Goal: Transaction & Acquisition: Purchase product/service

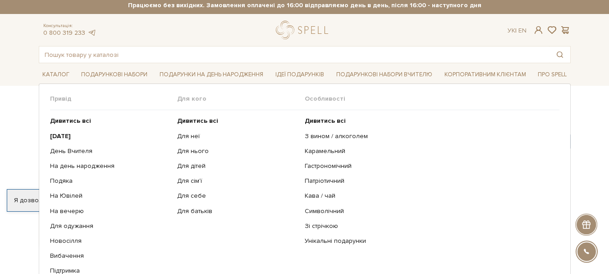
scroll to position [3, 0]
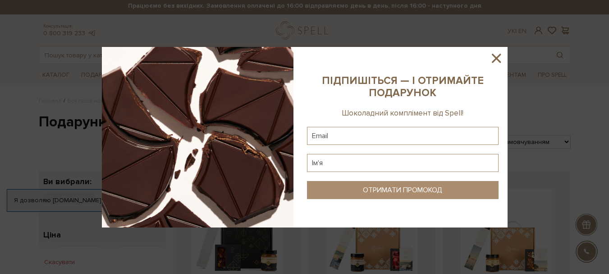
click at [495, 58] on icon at bounding box center [496, 58] width 15 height 15
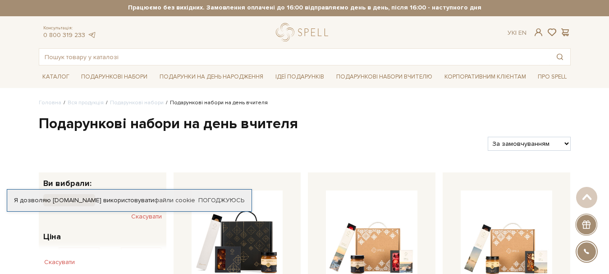
scroll to position [0, 0]
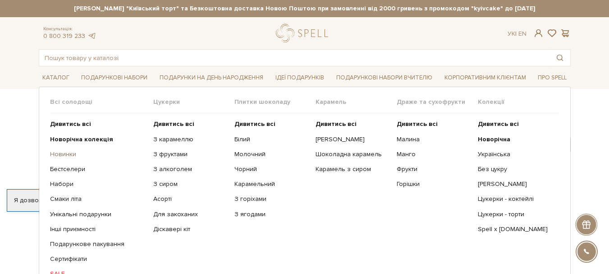
click at [66, 154] on link "Новинки" at bounding box center [98, 154] width 96 height 8
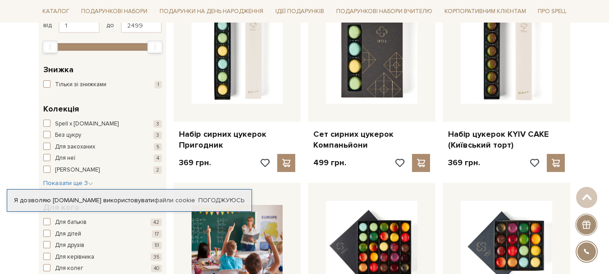
scroll to position [179, 0]
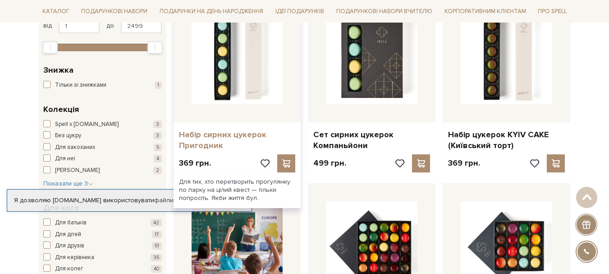
click at [222, 137] on link "Набір сирних цукерок Пригодник" at bounding box center [237, 139] width 117 height 21
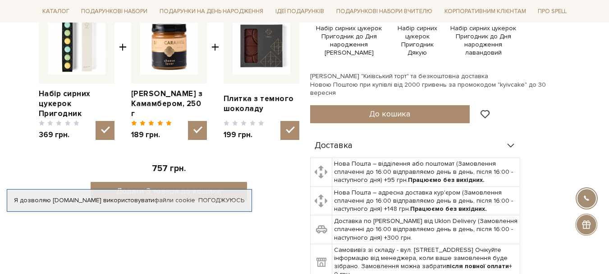
scroll to position [368, 0]
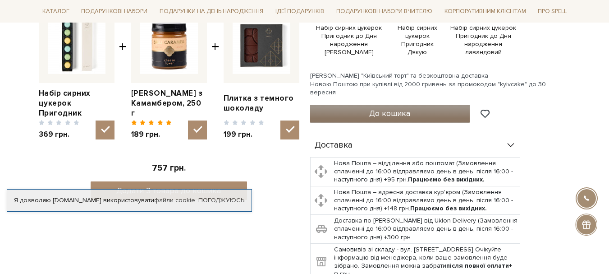
click at [390, 108] on span "До кошика" at bounding box center [389, 113] width 41 height 10
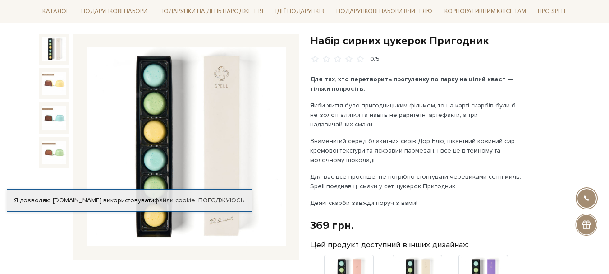
scroll to position [85, 0]
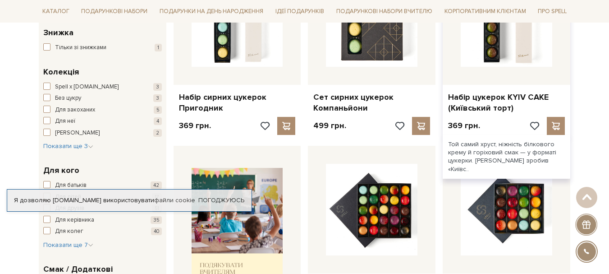
scroll to position [216, 0]
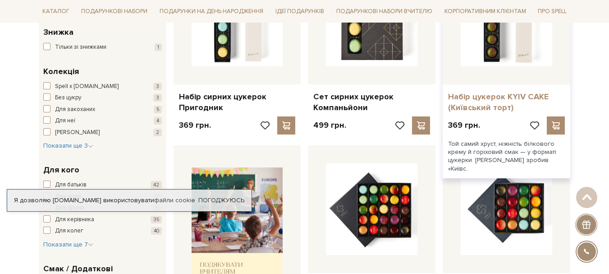
click at [490, 98] on link "Набір цукерок KYIV CAKE (Київський торт)" at bounding box center [506, 102] width 117 height 21
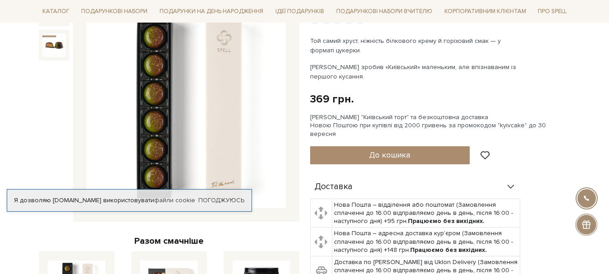
scroll to position [124, 0]
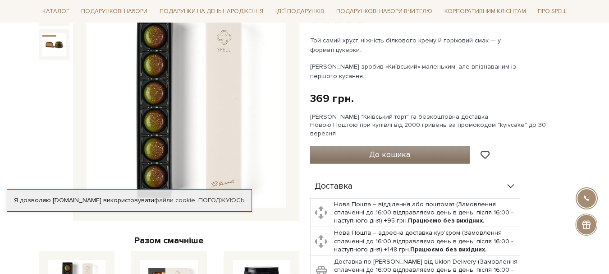
click at [394, 149] on span "До кошика" at bounding box center [389, 154] width 41 height 10
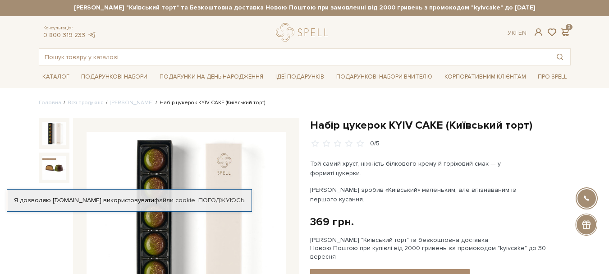
scroll to position [0, 0]
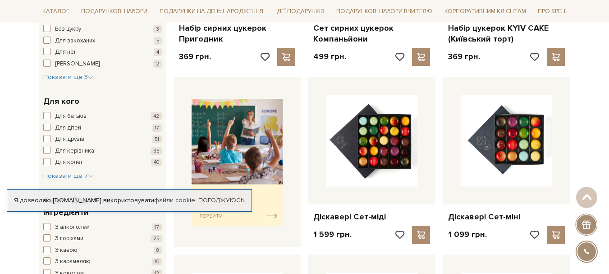
scroll to position [163, 0]
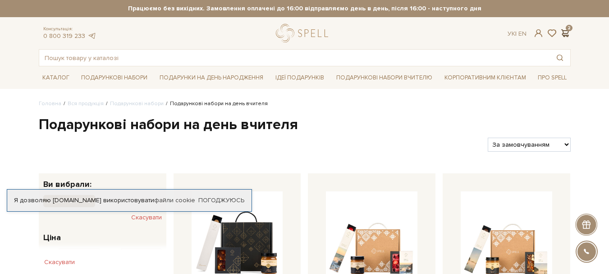
click at [568, 29] on span at bounding box center [565, 32] width 11 height 9
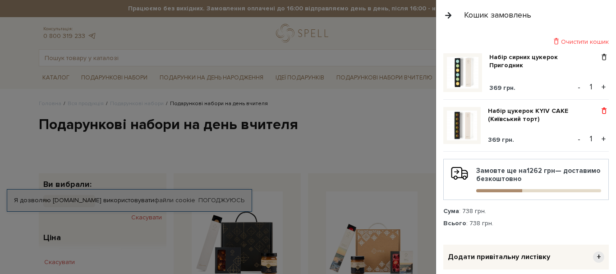
click at [601, 112] on span at bounding box center [603, 111] width 9 height 8
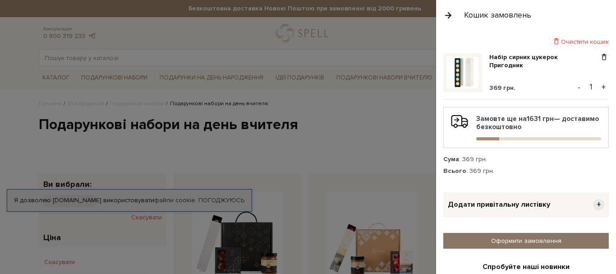
click at [532, 244] on link "Оформити замовлення" at bounding box center [525, 241] width 165 height 16
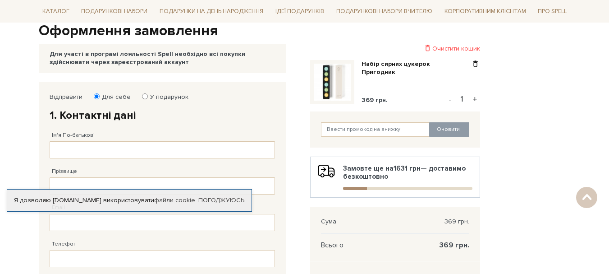
scroll to position [94, 0]
click at [131, 149] on input "Ім'я По-батькові" at bounding box center [162, 149] width 225 height 17
type input "Вікторія"
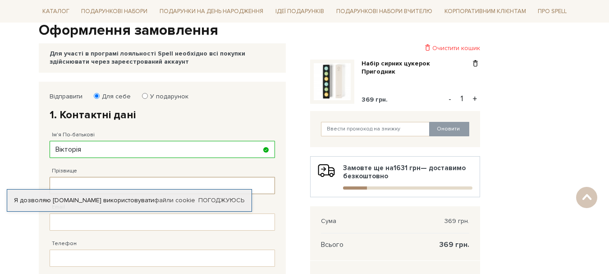
click at [111, 179] on input "Прізвище" at bounding box center [162, 185] width 225 height 17
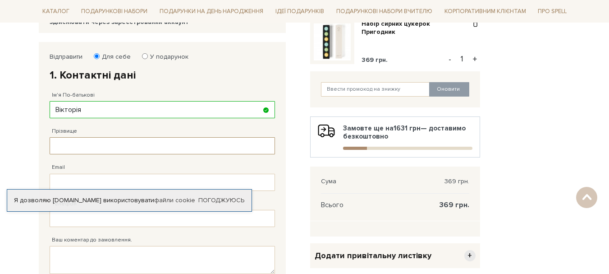
scroll to position [134, 0]
click at [83, 143] on input "Прізвище" at bounding box center [162, 145] width 225 height 17
type input "Чабанова"
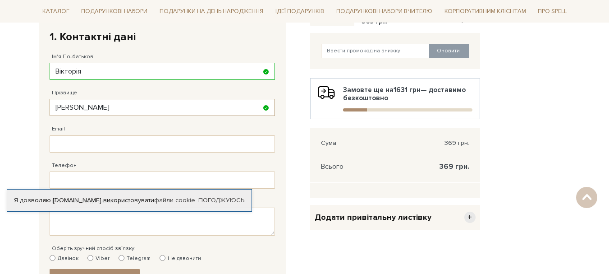
scroll to position [173, 0]
click at [69, 141] on input "Email" at bounding box center [162, 143] width 225 height 17
type input "[EMAIL_ADDRESS][DOMAIN_NAME]"
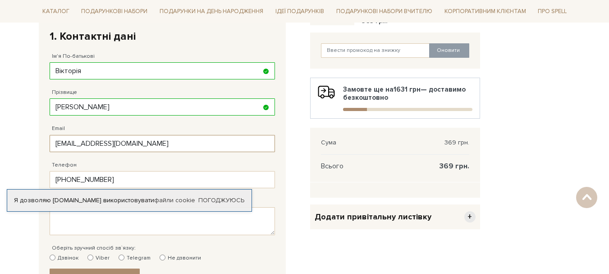
type input "38 (095) 279 12 68"
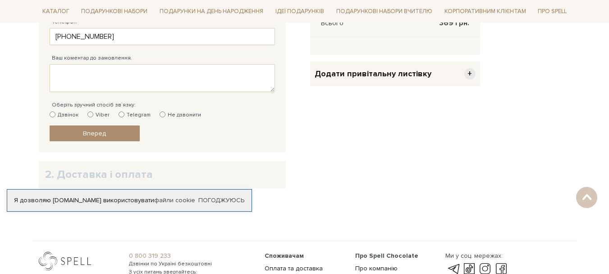
scroll to position [316, 0]
click at [160, 112] on input "Не дзвонити" at bounding box center [163, 114] width 6 height 6
radio input "true"
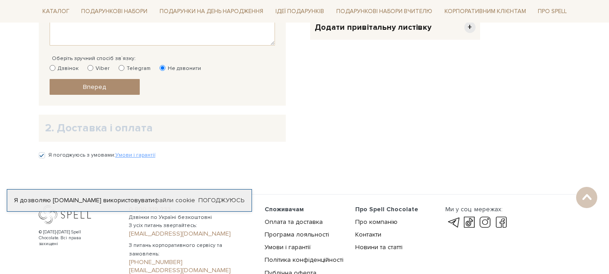
scroll to position [361, 0]
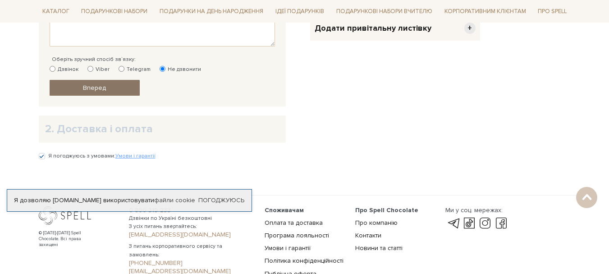
click at [98, 88] on span "Вперед" at bounding box center [94, 88] width 23 height 8
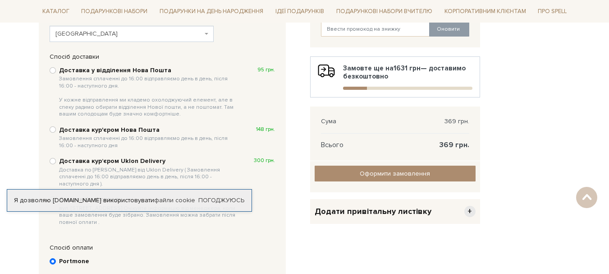
scroll to position [195, 0]
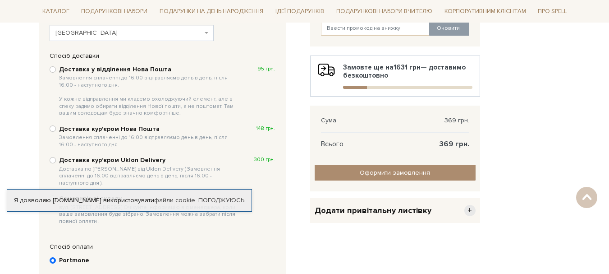
click at [119, 71] on b "Доставка у відділення Нова Пошта Замовлення сплаченні до 16:00 відправляємо ден…" at bounding box center [149, 90] width 180 height 51
click at [56, 71] on input "Доставка у відділення Нова Пошта Замовлення сплаченні до 16:00 відправляємо ден…" at bounding box center [53, 69] width 6 height 6
radio input "true"
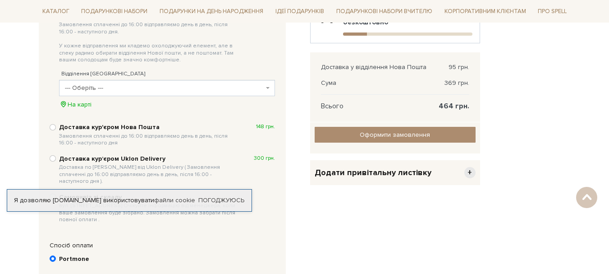
scroll to position [252, 0]
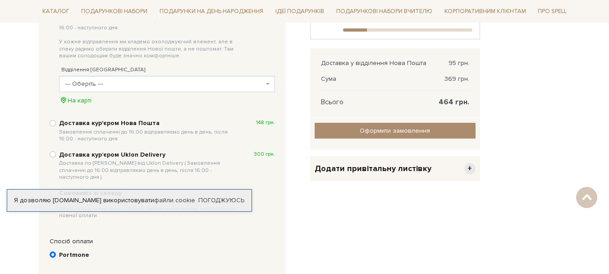
click at [270, 84] on span "--- Оберіть ---" at bounding box center [167, 84] width 216 height 16
click at [185, 82] on span "--- Оберіть ---" at bounding box center [164, 83] width 199 height 9
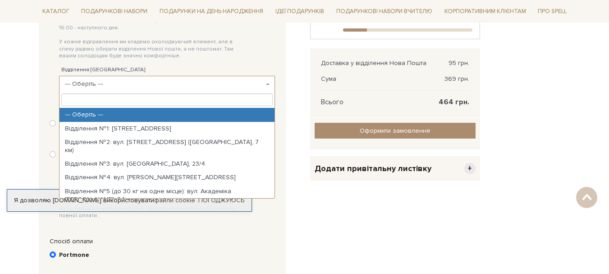
click at [185, 82] on span "--- Оберіть ---" at bounding box center [164, 83] width 199 height 9
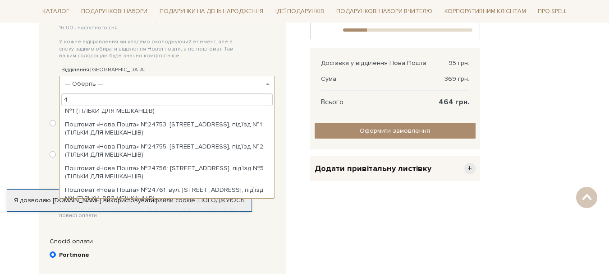
scroll to position [0, 0]
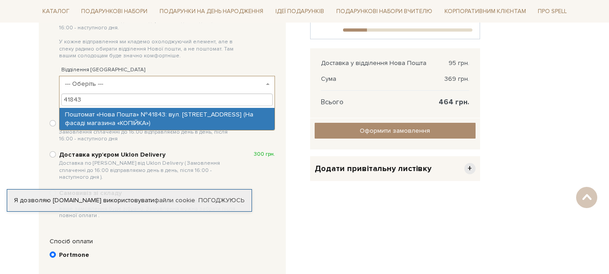
type input "41843"
select select "Поштомат «Нова Пошта» №41843: вул. Академічна, 11 (На фасаді магазина «КОПІЙКА»)"
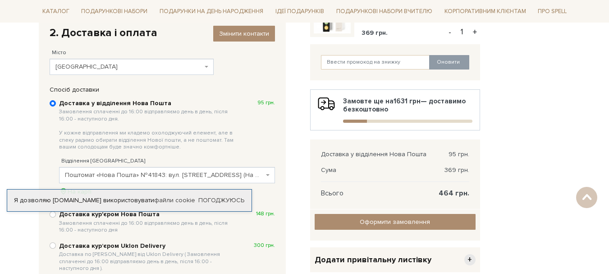
scroll to position [156, 0]
